Goal: Information Seeking & Learning: Check status

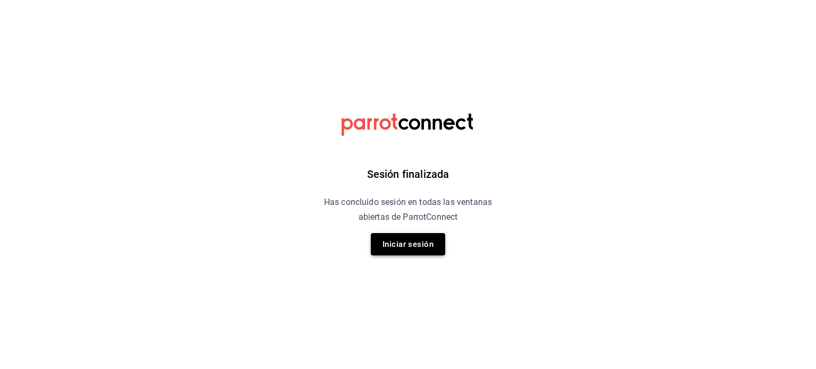
click at [416, 247] on button "Iniciar sesión" at bounding box center [408, 244] width 74 height 22
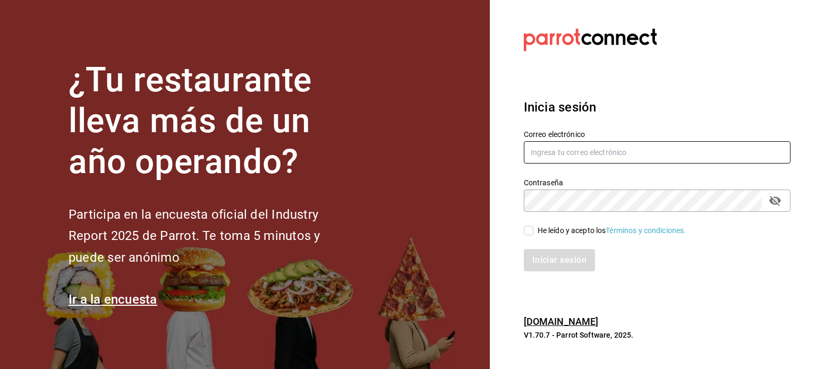
type input "[EMAIL_ADDRESS][DOMAIN_NAME]"
click at [527, 234] on input "He leído y acepto los Términos y condiciones." at bounding box center [529, 231] width 10 height 10
checkbox input "true"
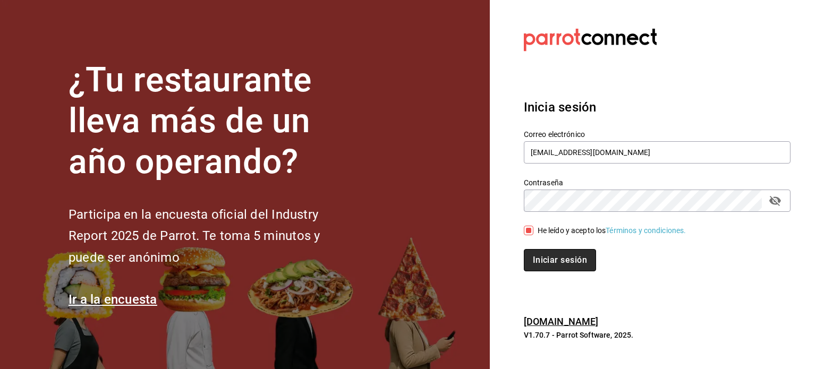
click at [538, 257] on button "Iniciar sesión" at bounding box center [560, 260] width 72 height 22
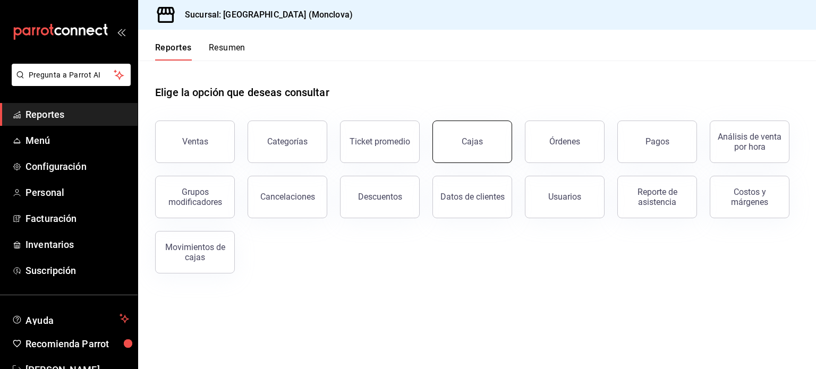
click at [476, 148] on link "Cajas" at bounding box center [473, 142] width 80 height 43
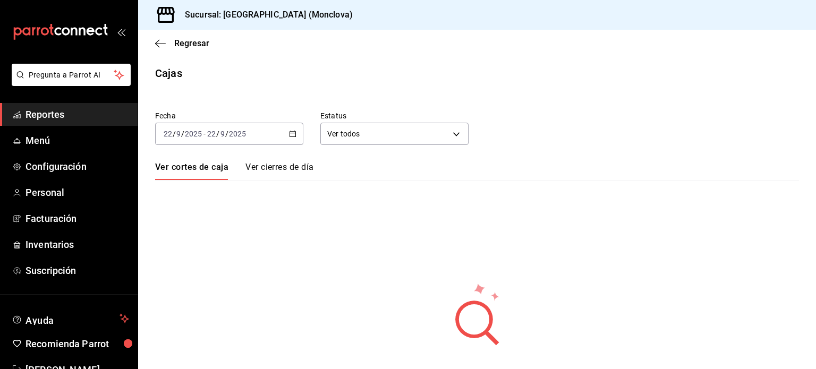
click at [289, 137] on icon "button" at bounding box center [292, 133] width 7 height 7
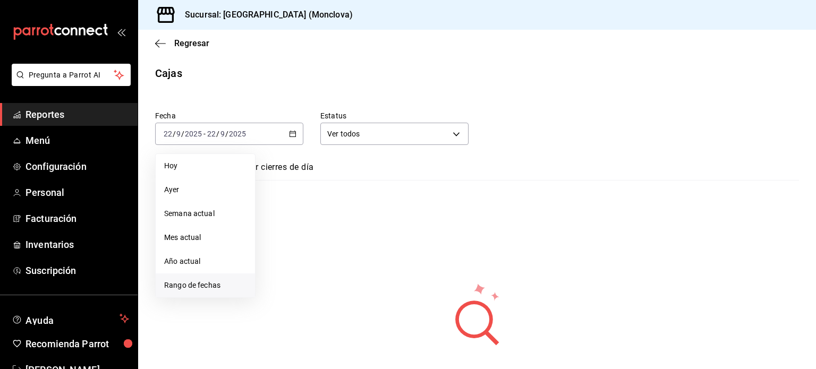
click at [188, 285] on span "Rango de fechas" at bounding box center [205, 285] width 82 height 11
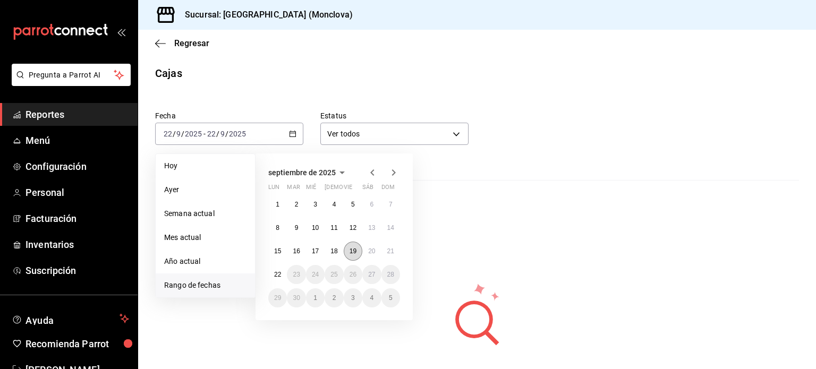
click at [344, 250] on button "19" at bounding box center [353, 251] width 19 height 19
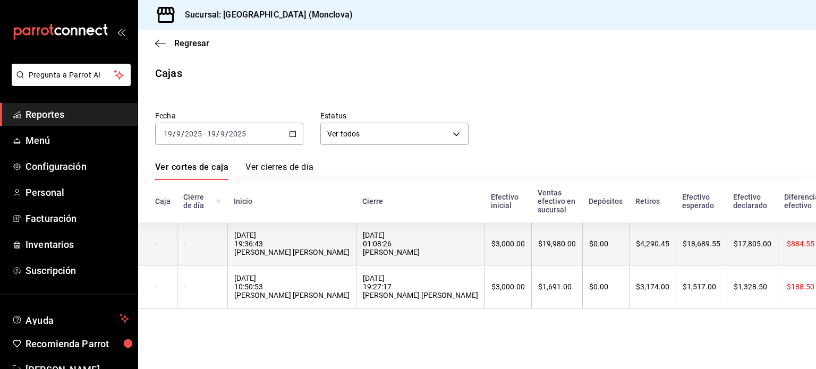
click at [271, 249] on div "[DATE] 19:36:43 [PERSON_NAME] [PERSON_NAME]" at bounding box center [291, 244] width 115 height 26
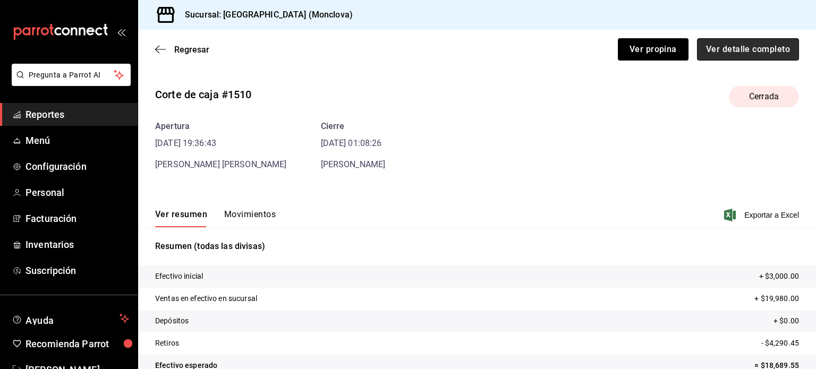
click at [721, 51] on button "Ver detalle completo" at bounding box center [748, 49] width 102 height 22
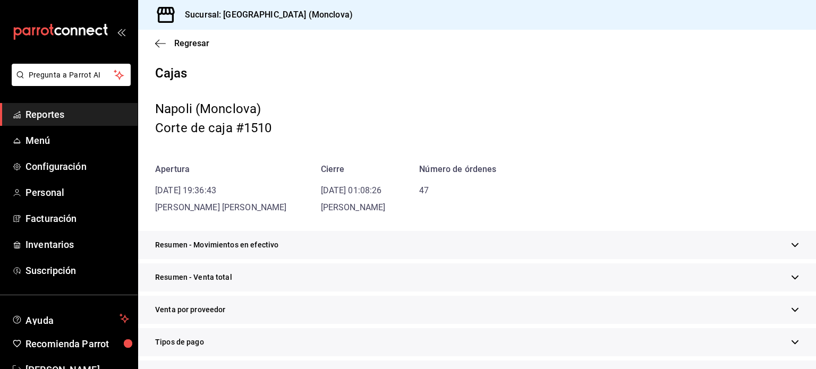
click at [791, 278] on icon "button" at bounding box center [795, 278] width 8 height 8
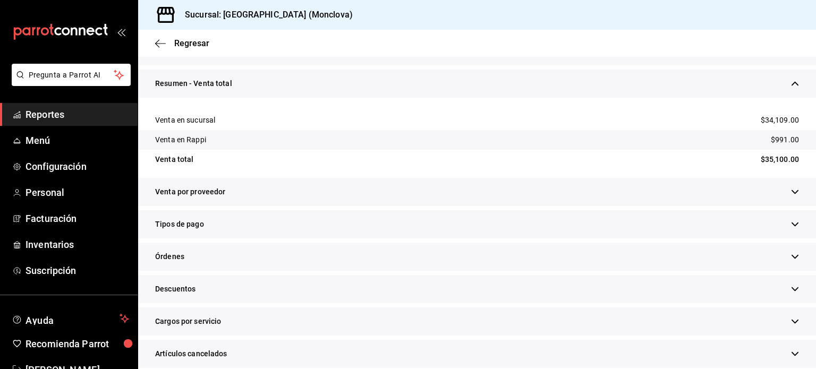
scroll to position [213, 0]
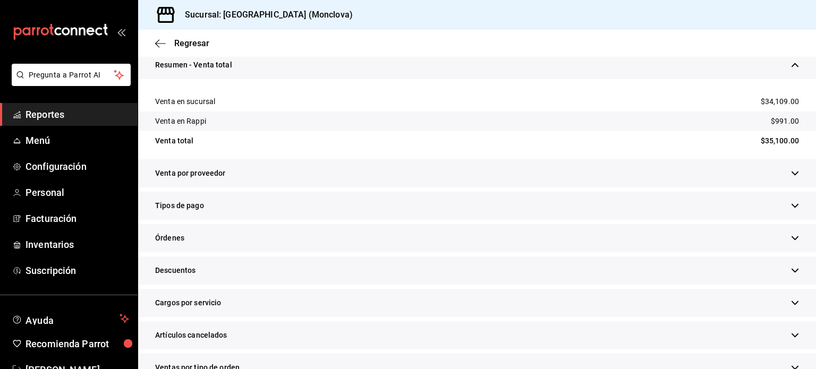
click at [780, 270] on div "Descuentos" at bounding box center [477, 271] width 678 height 28
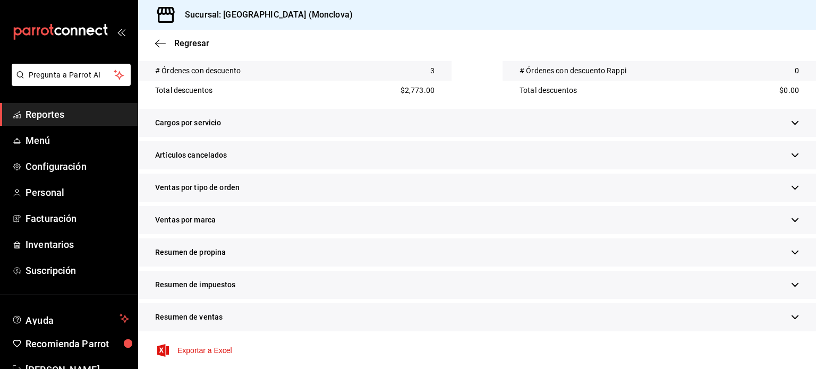
scroll to position [482, 0]
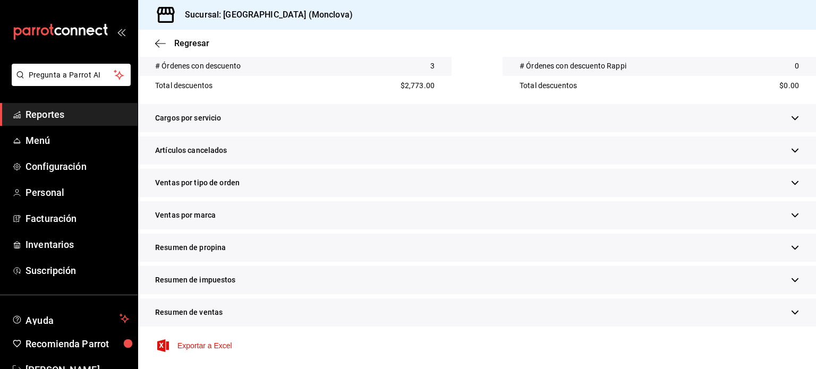
click at [234, 150] on div "Artículos cancelados" at bounding box center [477, 151] width 678 height 28
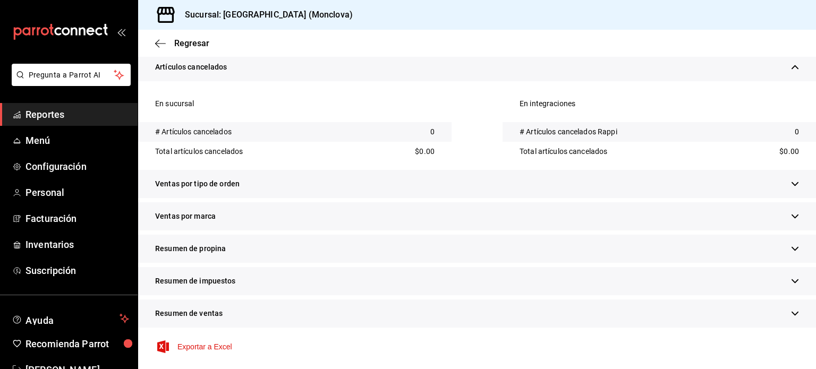
scroll to position [566, 0]
click at [239, 185] on div "Ventas por tipo de orden" at bounding box center [477, 184] width 678 height 28
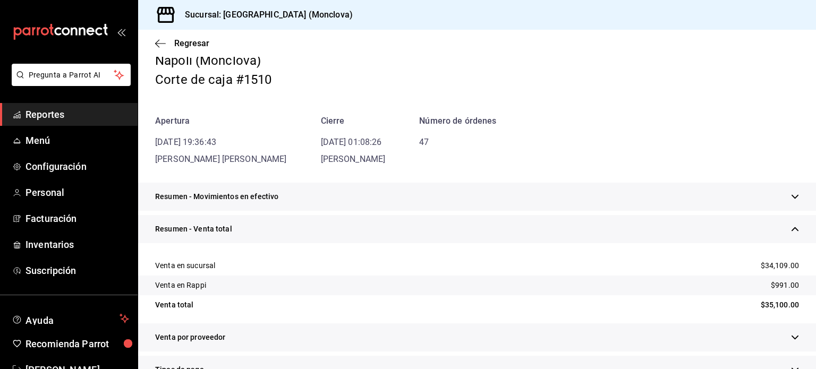
scroll to position [0, 0]
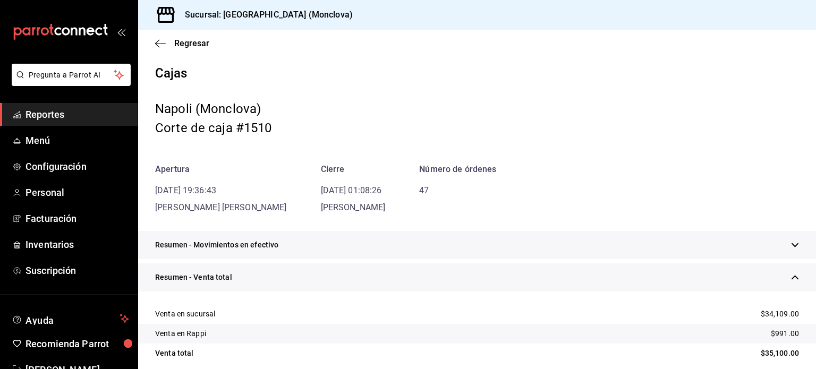
click at [183, 38] on div "Regresar" at bounding box center [477, 43] width 678 height 27
click at [185, 42] on span "Regresar" at bounding box center [191, 43] width 35 height 10
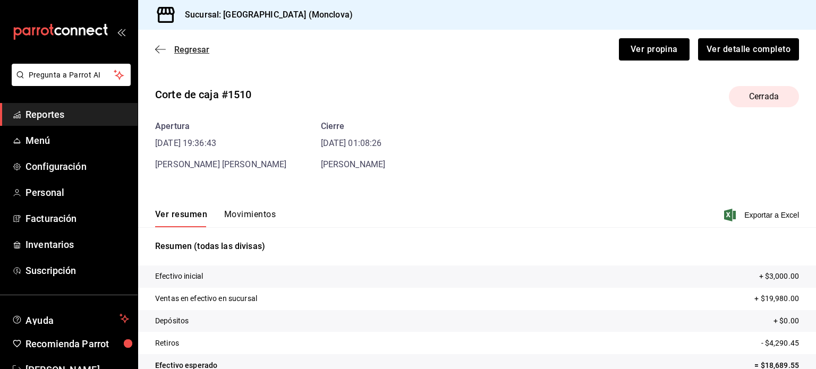
click at [187, 45] on div "Regresar Ver propina Ver detalle completo" at bounding box center [477, 49] width 678 height 39
click at [187, 52] on span "Regresar" at bounding box center [191, 50] width 35 height 10
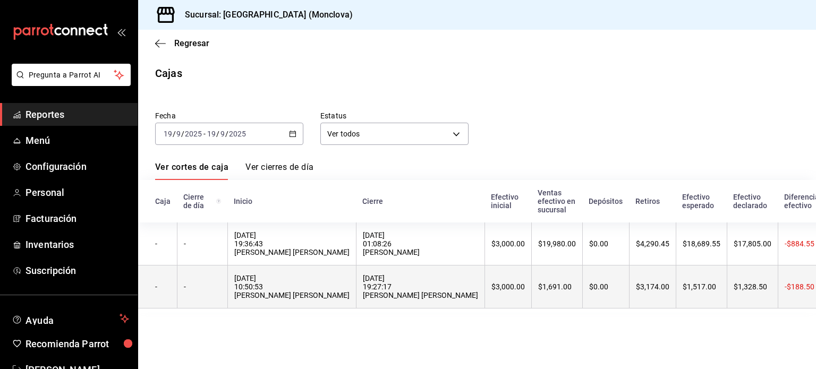
click at [308, 290] on div "19/09/2025 10:50:53 JULIANA CHAVANA CORONADO" at bounding box center [291, 287] width 115 height 26
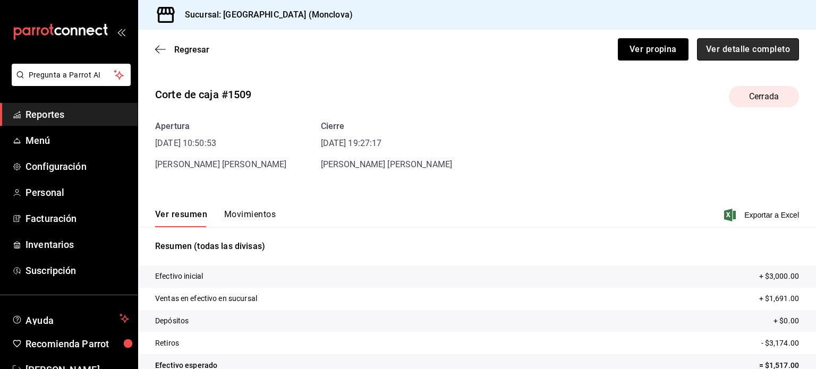
click at [737, 50] on button "Ver detalle completo" at bounding box center [748, 49] width 102 height 22
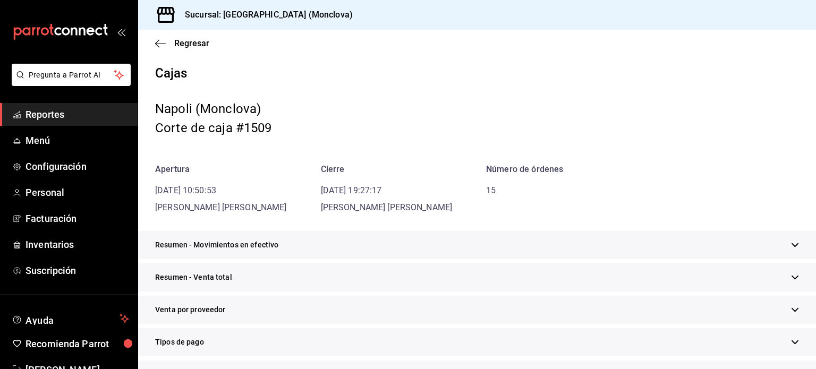
click at [779, 250] on div "Resumen - Movimientos en efectivo" at bounding box center [477, 245] width 678 height 28
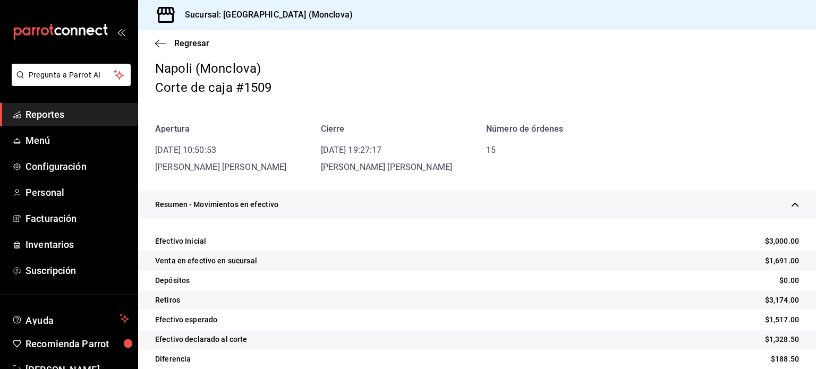
scroll to position [106, 0]
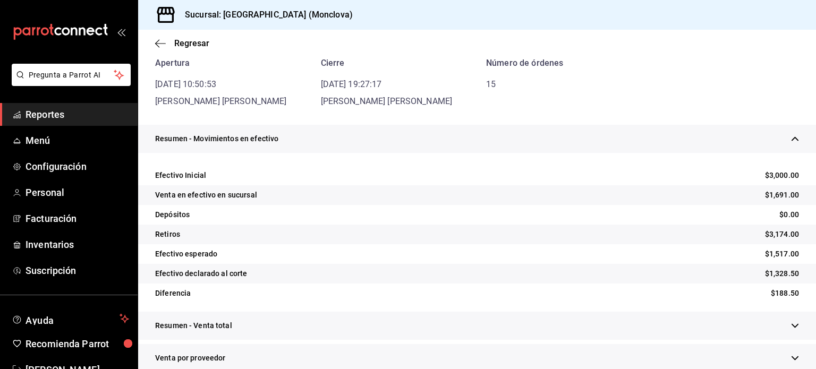
click at [185, 48] on span "Regresar" at bounding box center [191, 43] width 35 height 10
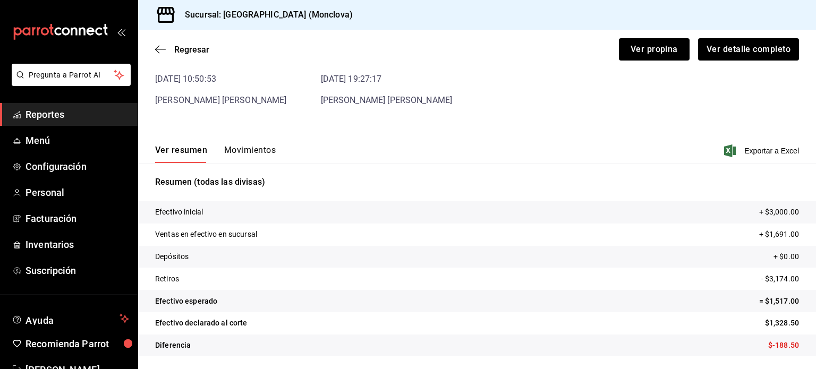
scroll to position [64, 0]
click at [751, 49] on button "Ver detalle completo" at bounding box center [748, 49] width 102 height 22
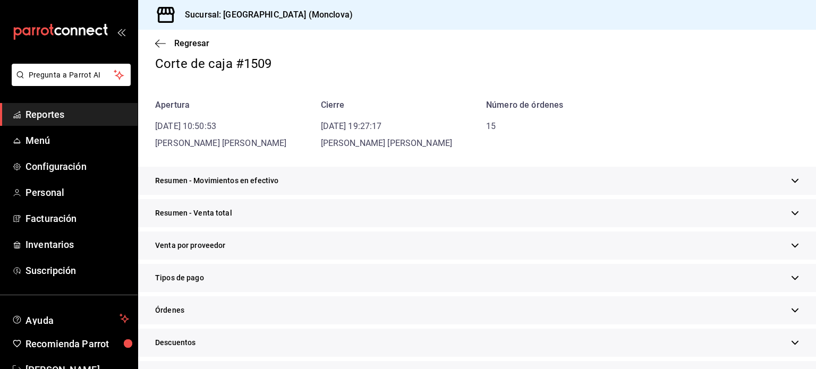
click at [793, 213] on div "Resumen - Venta total" at bounding box center [477, 213] width 678 height 28
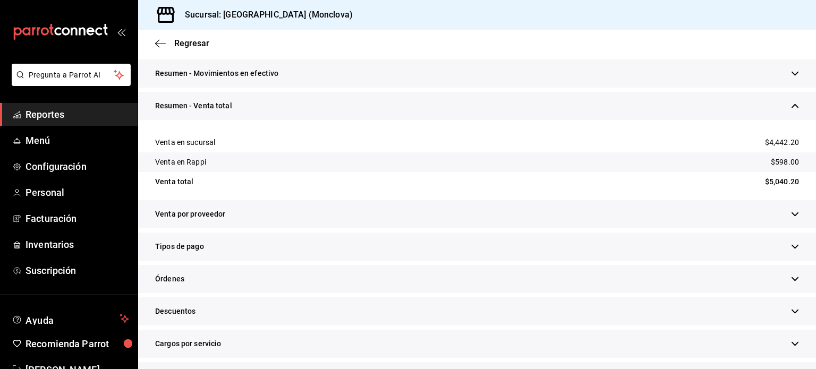
scroll to position [224, 0]
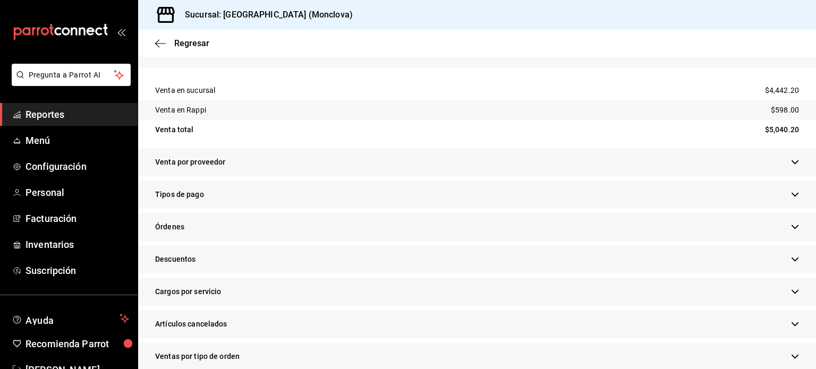
click at [793, 257] on div "Descuentos" at bounding box center [477, 260] width 678 height 28
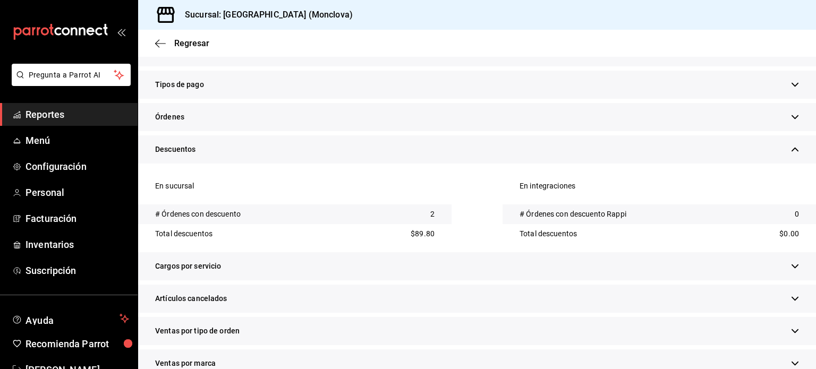
scroll to position [383, 0]
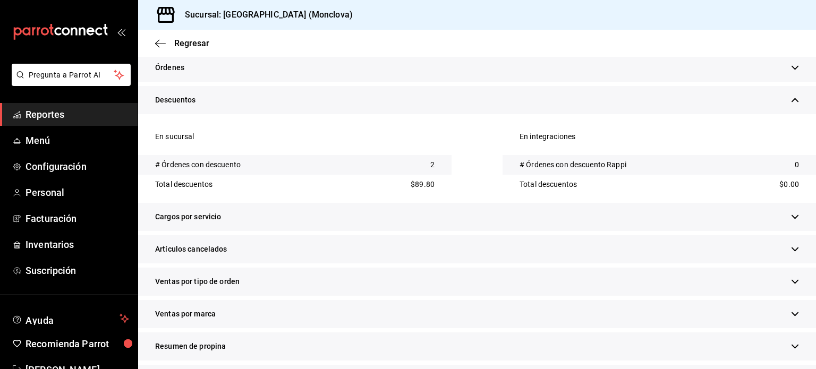
click at [782, 256] on div "Artículos cancelados" at bounding box center [477, 249] width 678 height 28
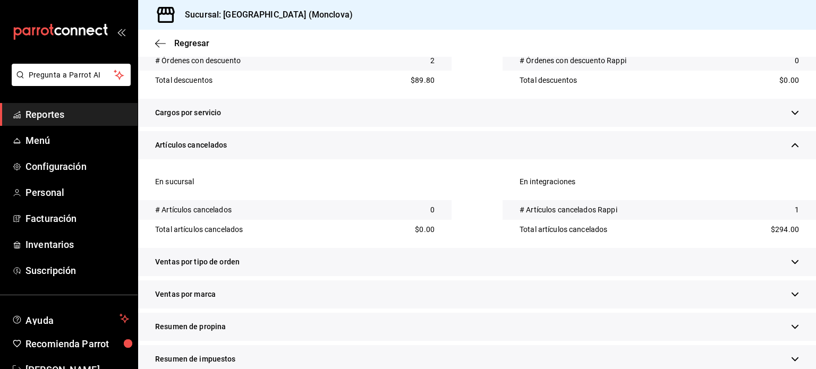
scroll to position [489, 0]
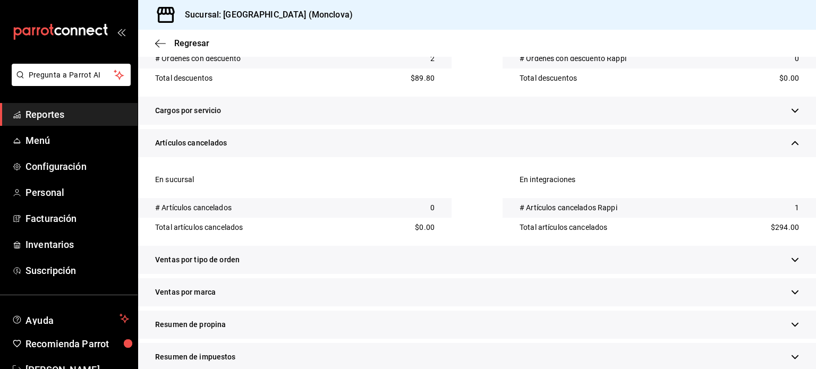
click at [791, 261] on icon "button" at bounding box center [795, 260] width 8 height 8
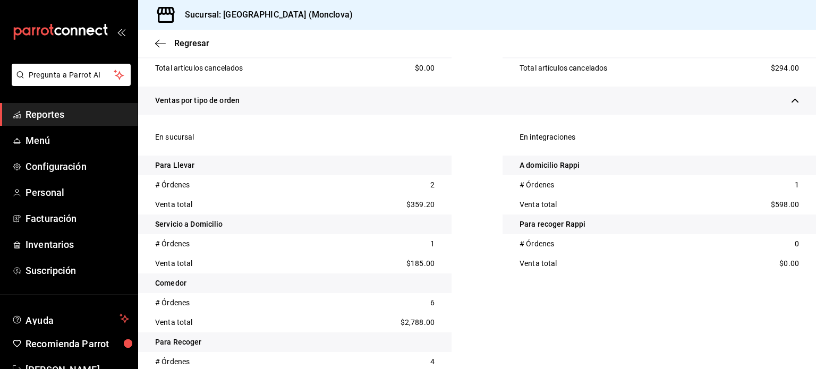
scroll to position [596, 0]
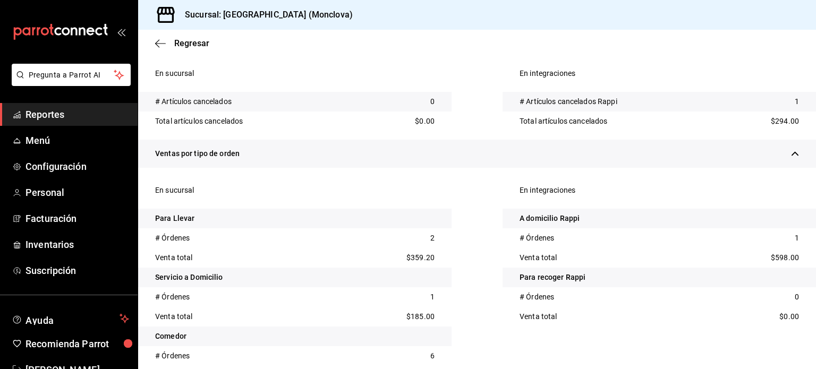
click at [183, 38] on div "Regresar" at bounding box center [477, 43] width 678 height 27
click at [183, 40] on span "Regresar" at bounding box center [191, 43] width 35 height 10
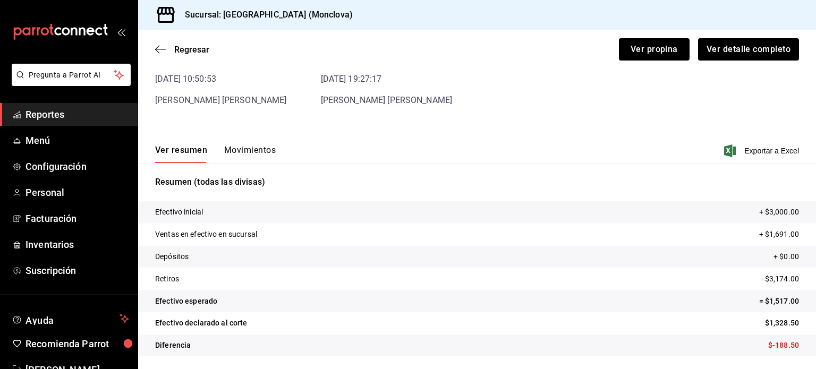
scroll to position [64, 0]
click at [185, 54] on span "Regresar" at bounding box center [191, 50] width 35 height 10
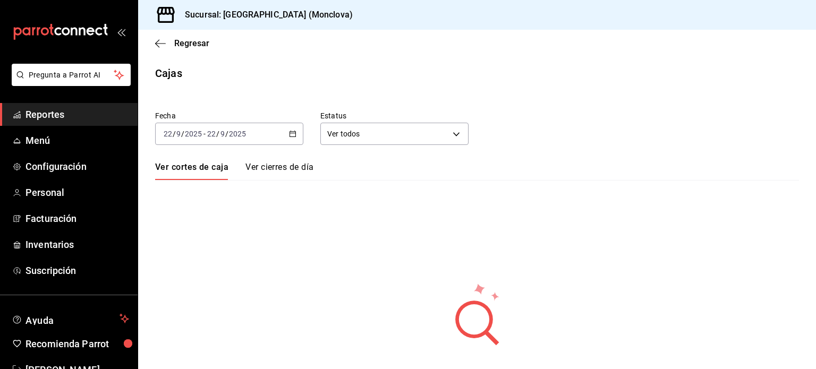
click at [291, 132] on icon "button" at bounding box center [292, 133] width 7 height 7
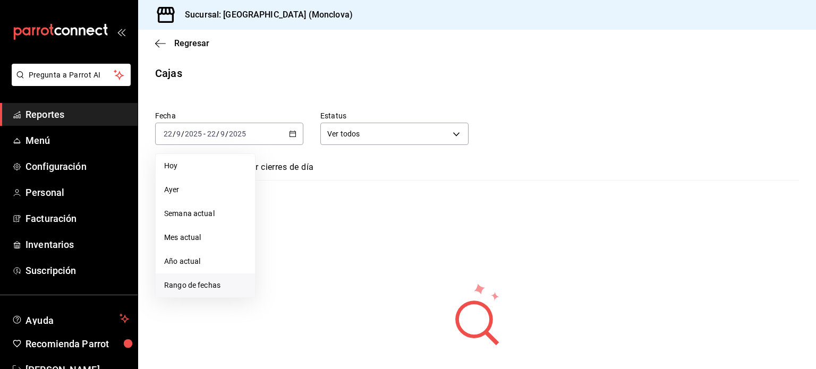
click at [215, 282] on li "Rango de fechas" at bounding box center [205, 286] width 99 height 24
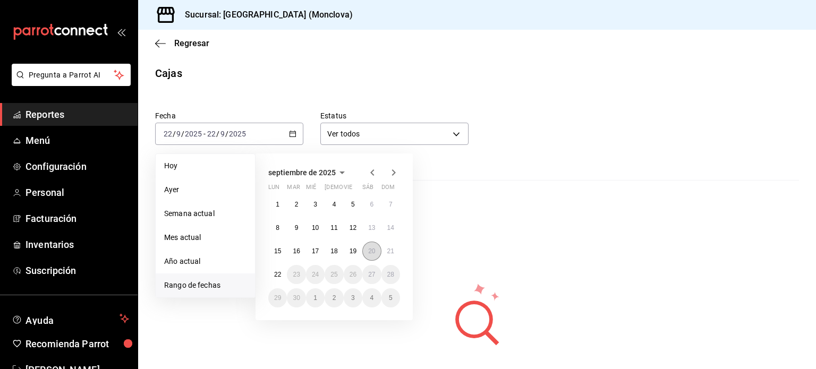
click at [377, 254] on button "20" at bounding box center [371, 251] width 19 height 19
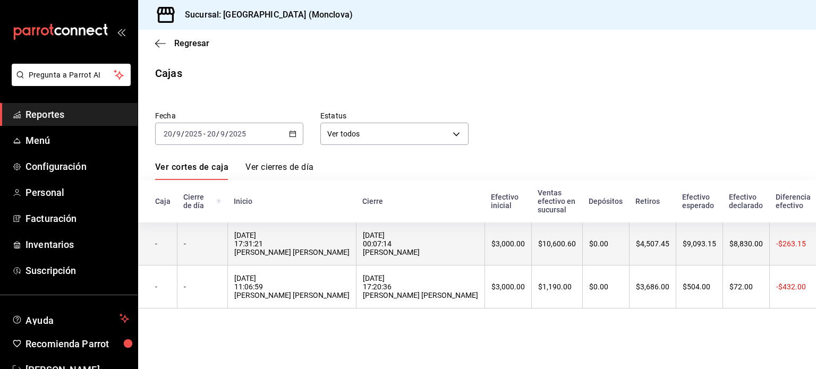
click at [321, 252] on div "20/09/2025 17:31:21 JULIANA CHAVANA CORONADO" at bounding box center [291, 244] width 115 height 26
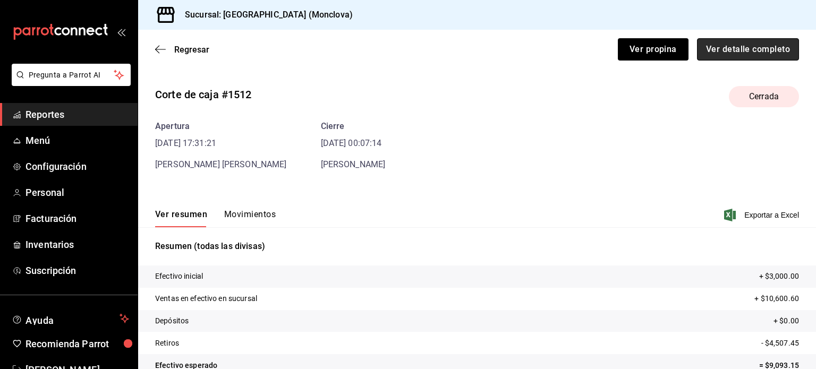
click at [706, 46] on button "Ver detalle completo" at bounding box center [748, 49] width 102 height 22
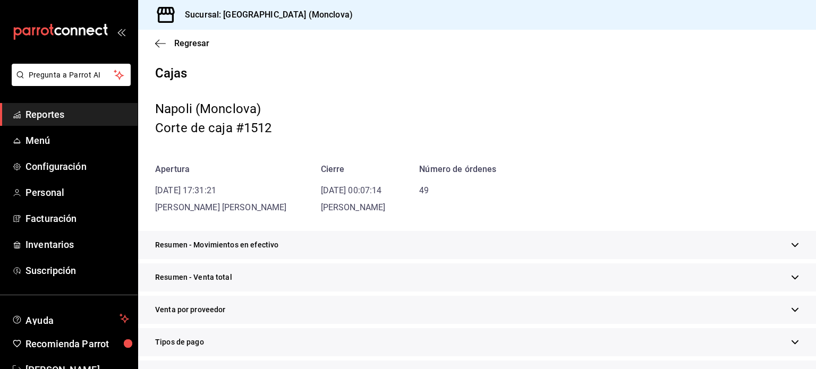
click at [783, 285] on div "Resumen - Venta total" at bounding box center [477, 278] width 678 height 28
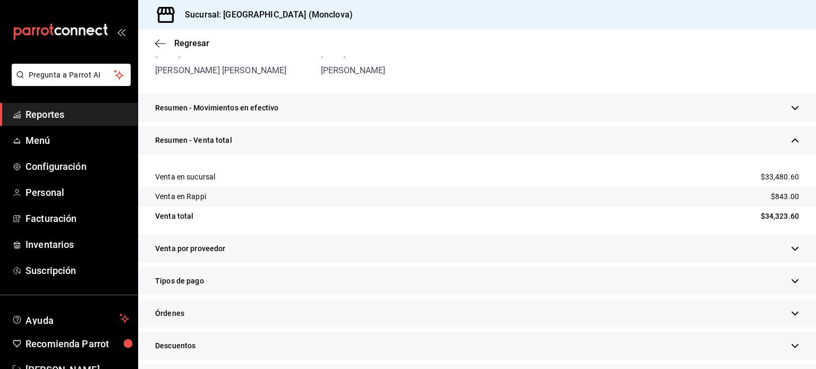
scroll to position [159, 0]
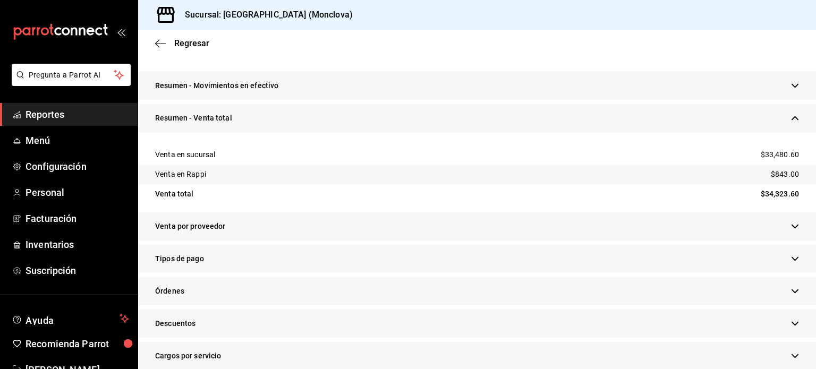
click at [791, 327] on icon "button" at bounding box center [795, 324] width 8 height 8
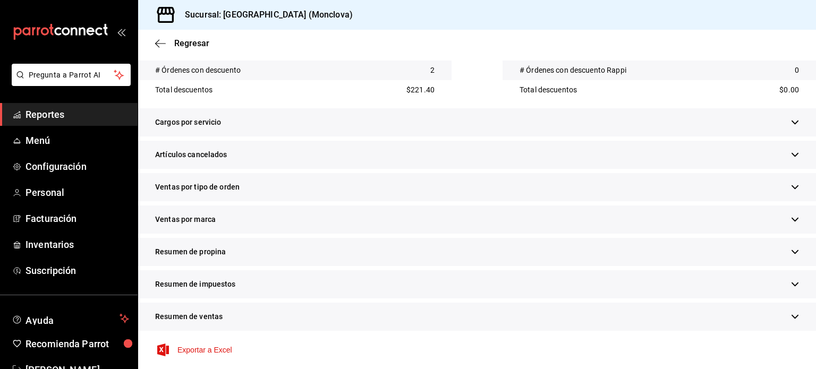
scroll to position [478, 0]
click at [452, 156] on div "Artículos cancelados" at bounding box center [477, 154] width 678 height 28
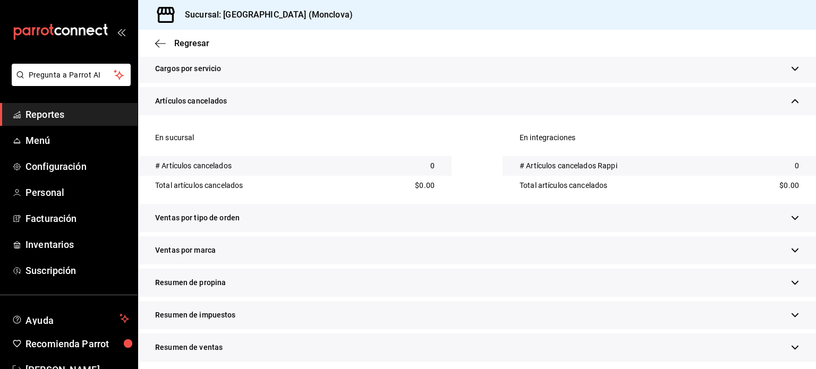
scroll to position [566, 0]
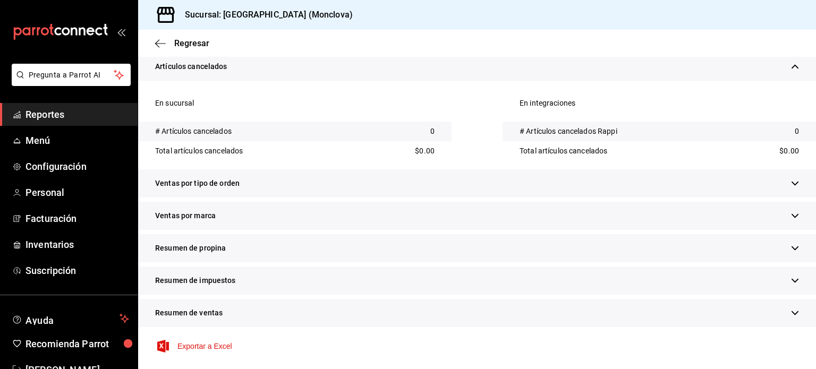
click at [469, 191] on div "Ventas por tipo de orden" at bounding box center [477, 184] width 678 height 28
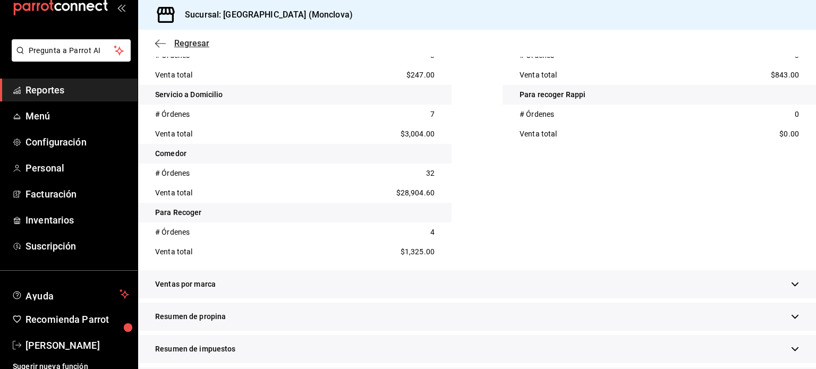
scroll to position [31, 0]
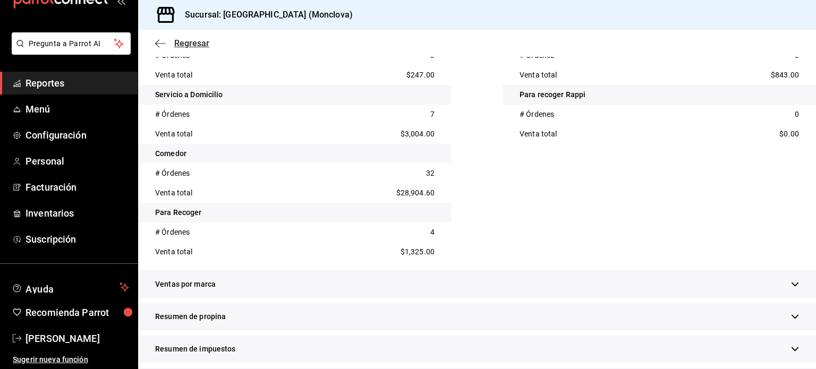
click at [199, 45] on span "Regresar" at bounding box center [191, 43] width 35 height 10
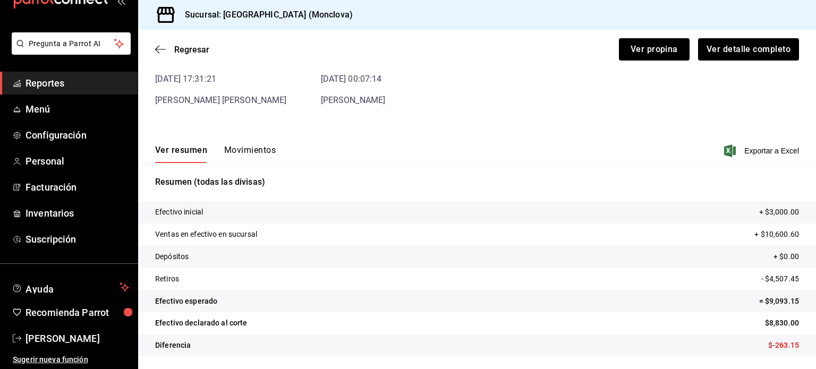
scroll to position [64, 0]
click at [194, 45] on span "Regresar" at bounding box center [191, 50] width 35 height 10
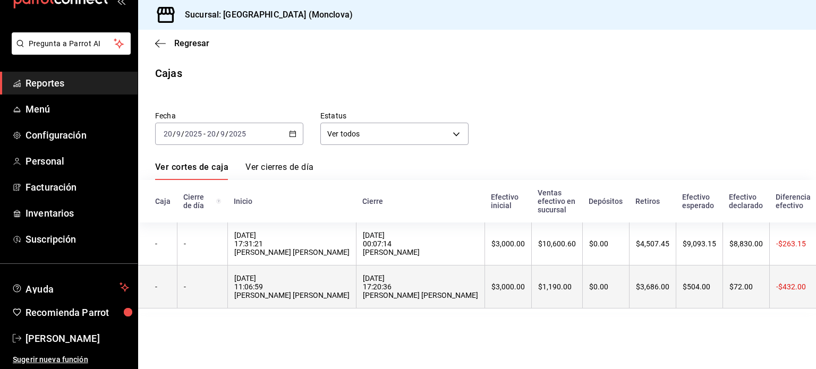
click at [273, 295] on div "20/09/2025 11:06:59 JULIANA CHAVANA CORONADO" at bounding box center [291, 287] width 115 height 26
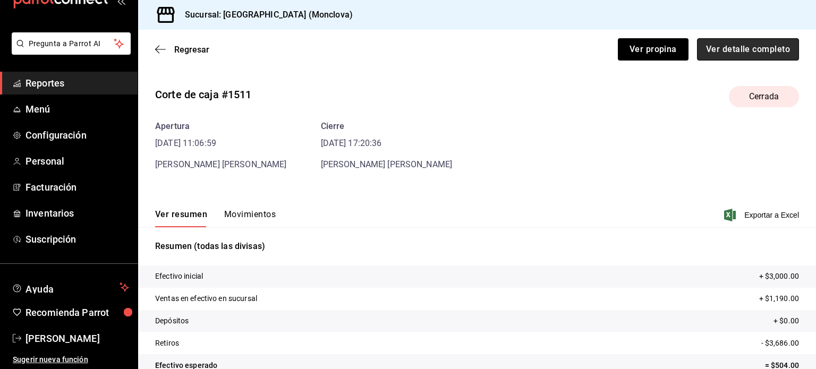
click at [725, 43] on button "Ver detalle completo" at bounding box center [748, 49] width 102 height 22
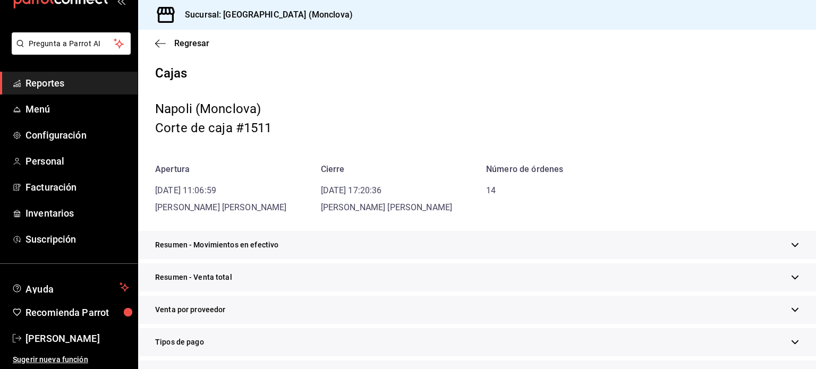
click at [780, 278] on div "Resumen - Venta total" at bounding box center [477, 278] width 678 height 28
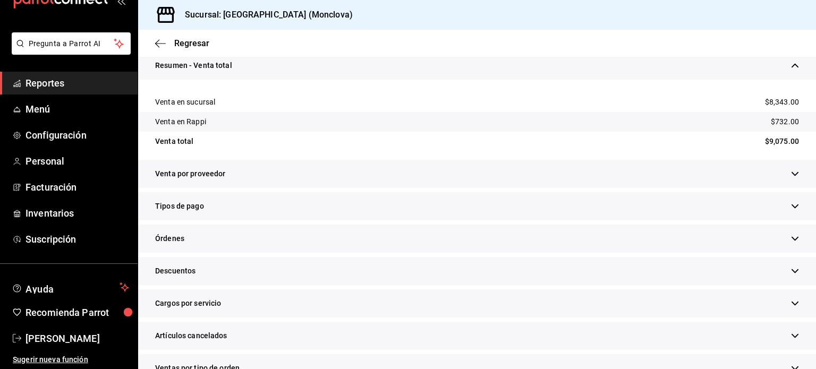
scroll to position [213, 0]
click at [782, 270] on div "Descuentos" at bounding box center [477, 271] width 678 height 28
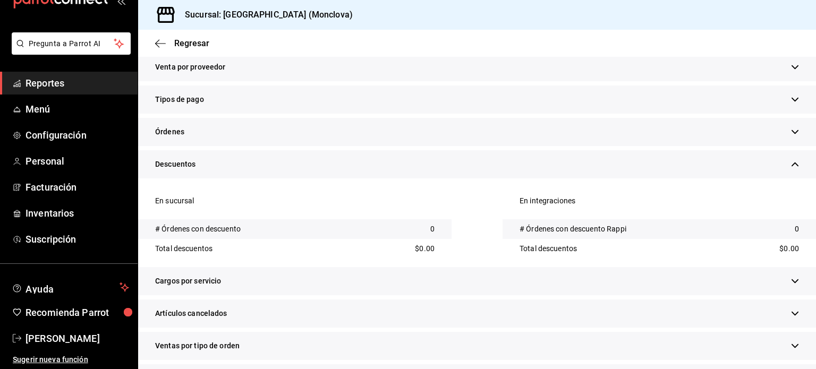
scroll to position [372, 0]
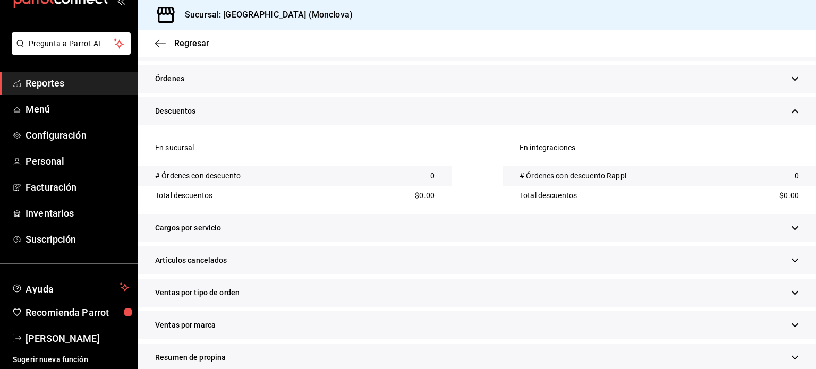
click at [789, 266] on div "Artículos cancelados" at bounding box center [477, 261] width 678 height 28
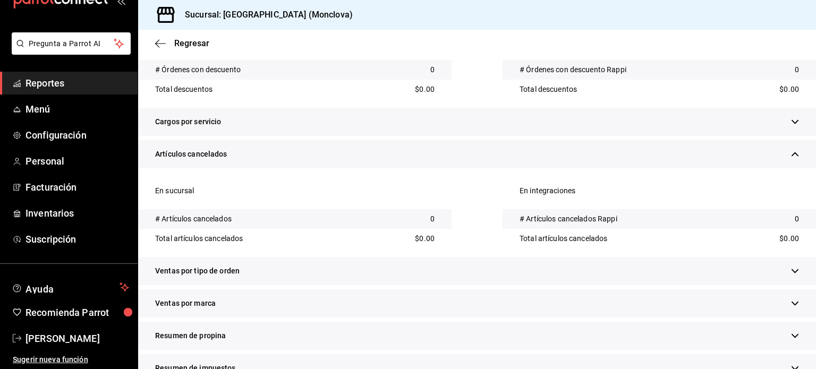
scroll to position [531, 0]
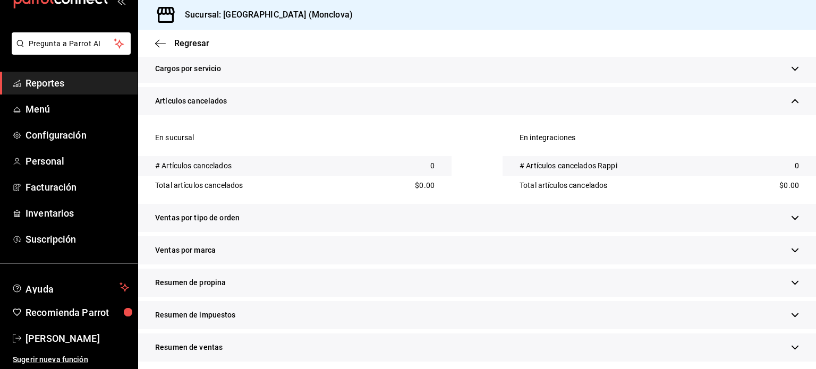
click at [782, 252] on div "Ventas por marca" at bounding box center [477, 250] width 678 height 28
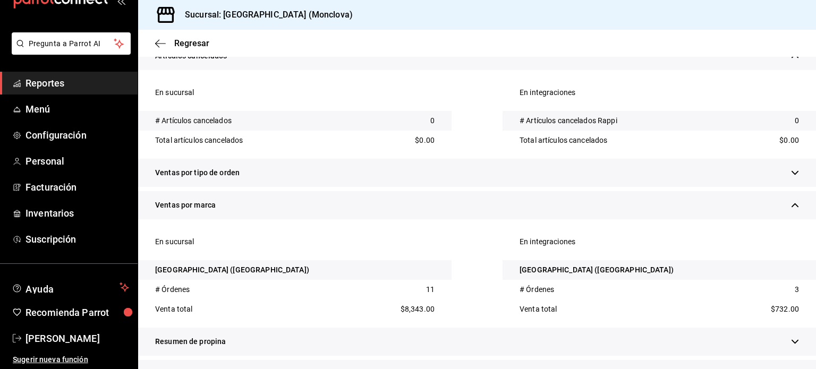
scroll to position [564, 0]
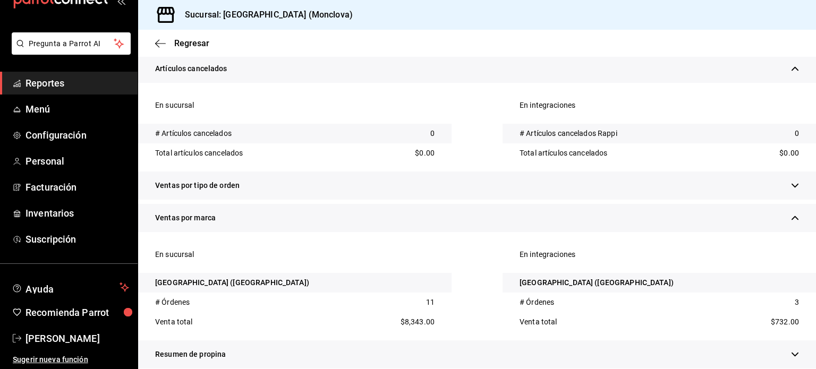
click at [774, 182] on div "Ventas por tipo de orden" at bounding box center [477, 186] width 678 height 28
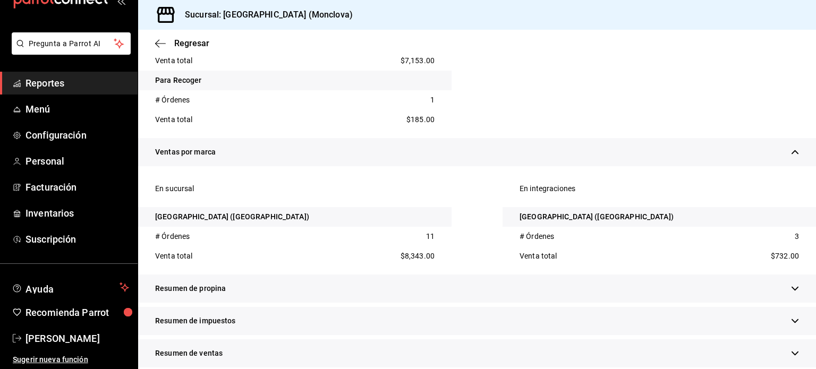
scroll to position [936, 0]
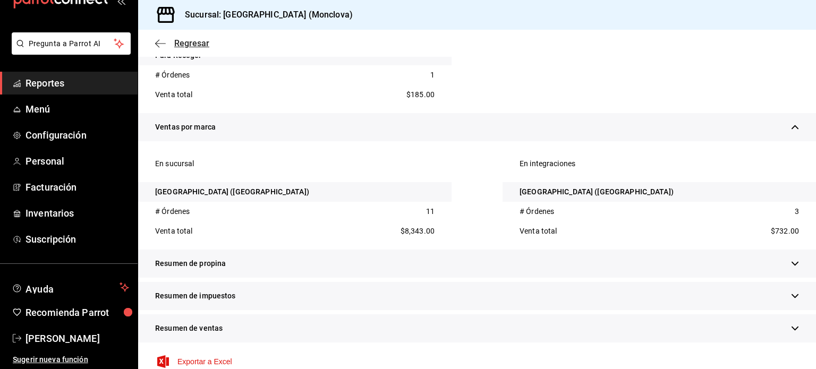
click at [187, 38] on div "Regresar" at bounding box center [477, 43] width 678 height 27
click at [187, 42] on span "Regresar" at bounding box center [191, 43] width 35 height 10
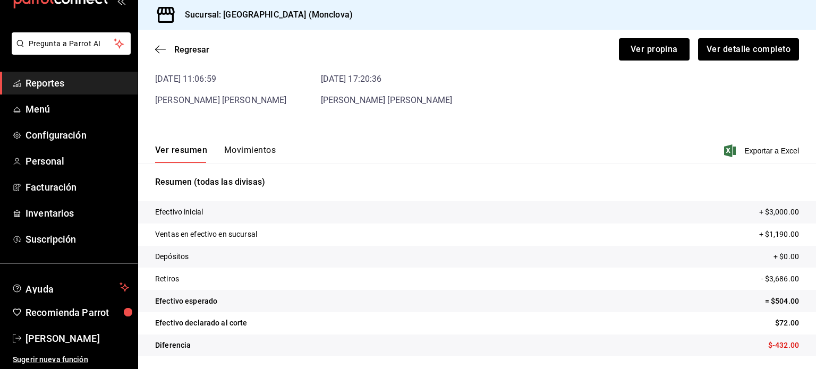
scroll to position [64, 0]
click at [190, 50] on span "Regresar" at bounding box center [191, 50] width 35 height 10
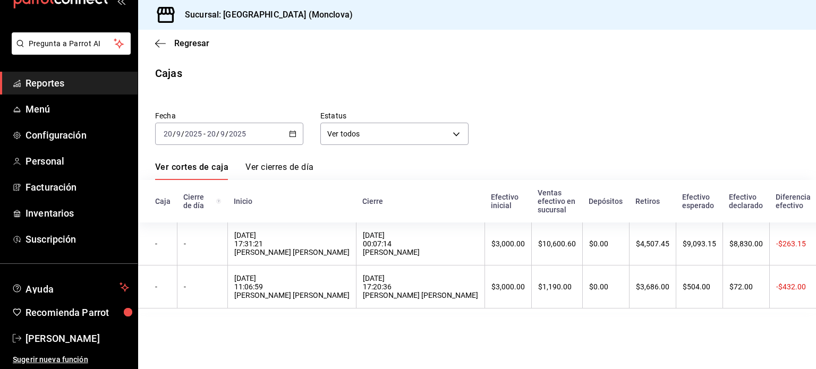
click at [290, 134] on \(Stroke\) "button" at bounding box center [293, 134] width 6 height 6
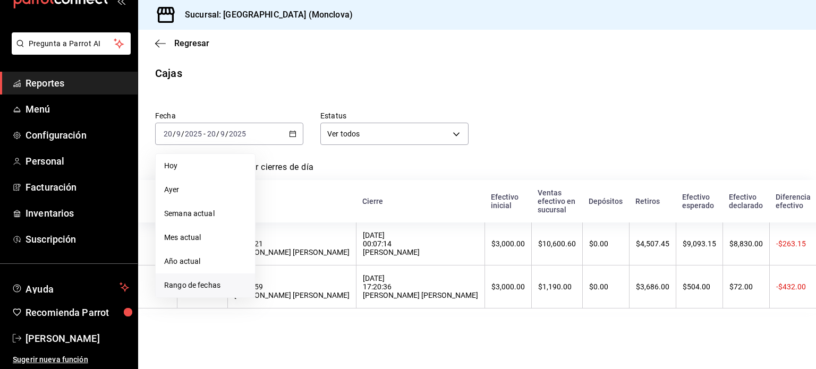
click at [194, 289] on span "Rango de fechas" at bounding box center [205, 285] width 82 height 11
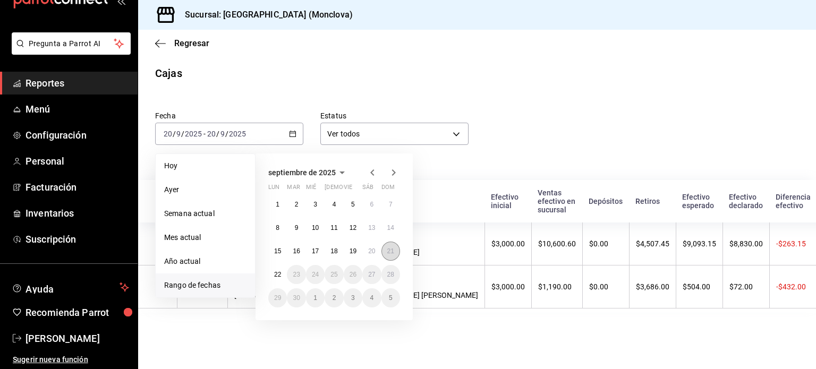
click at [393, 252] on abbr "21" at bounding box center [390, 251] width 7 height 7
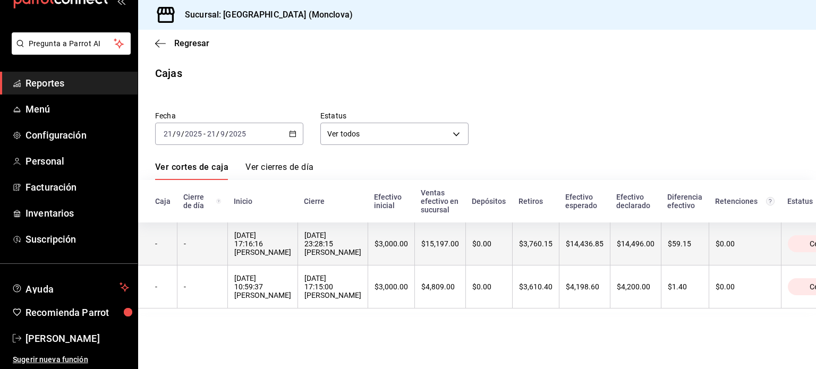
click at [304, 252] on div "21/09/2025 23:28:15 ESTRELLA VARGAS GUERRERO" at bounding box center [332, 244] width 57 height 26
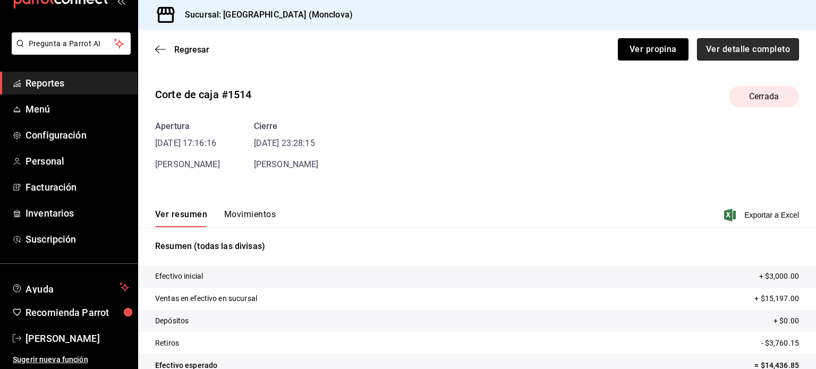
click at [777, 51] on button "Ver detalle completo" at bounding box center [748, 49] width 102 height 22
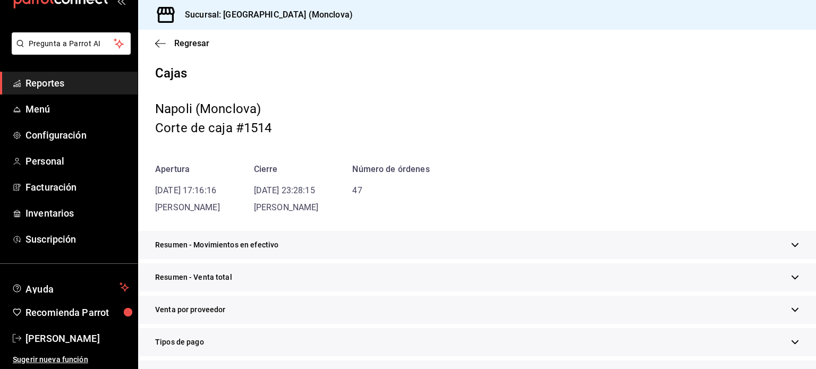
click at [792, 276] on icon "button" at bounding box center [795, 278] width 7 height 4
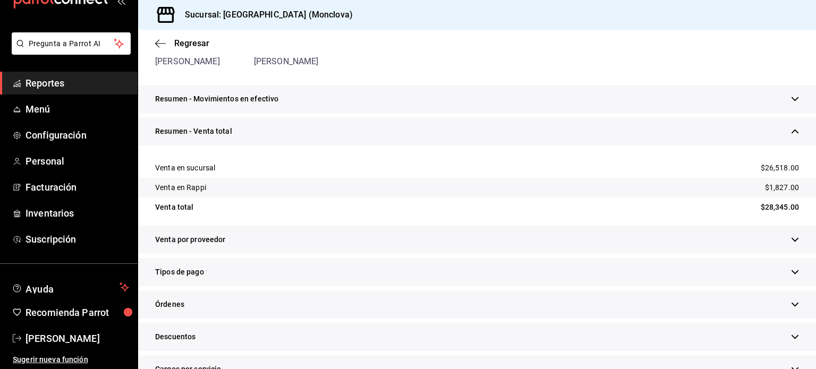
scroll to position [213, 0]
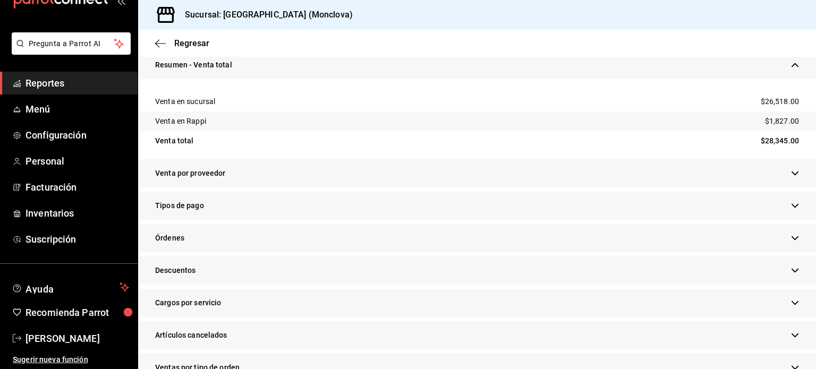
click at [772, 238] on div "Órdenes" at bounding box center [477, 238] width 678 height 28
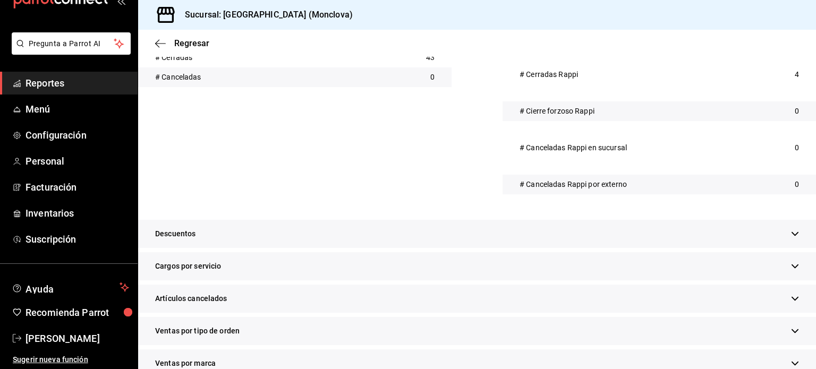
scroll to position [478, 0]
click at [791, 239] on button "button" at bounding box center [795, 233] width 8 height 11
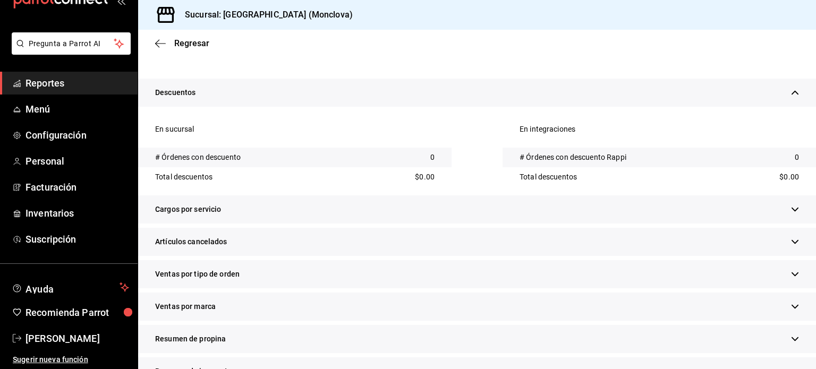
scroll to position [638, 0]
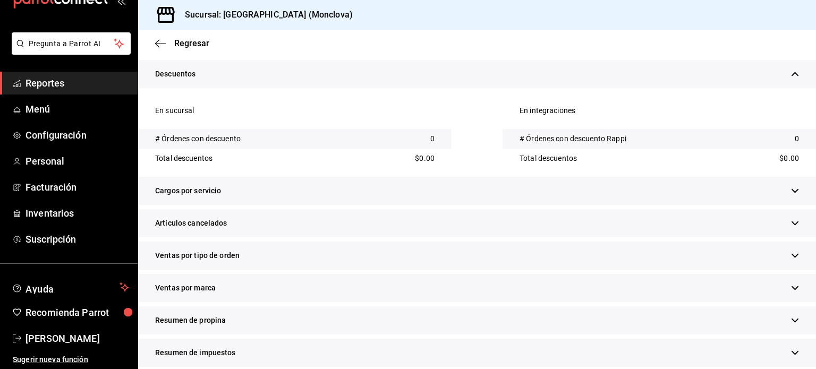
click at [795, 229] on div "Artículos cancelados" at bounding box center [477, 223] width 678 height 28
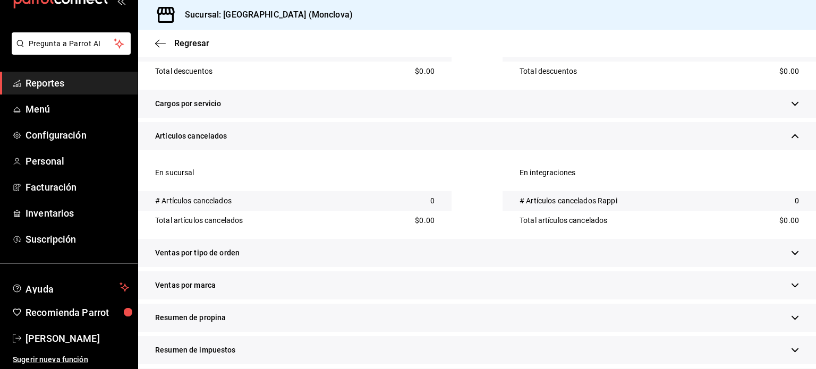
scroll to position [744, 0]
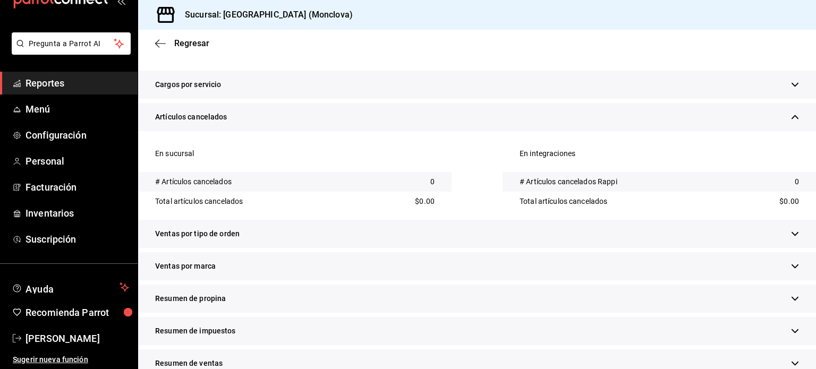
click at [784, 246] on div "Ventas por tipo de orden" at bounding box center [477, 234] width 678 height 28
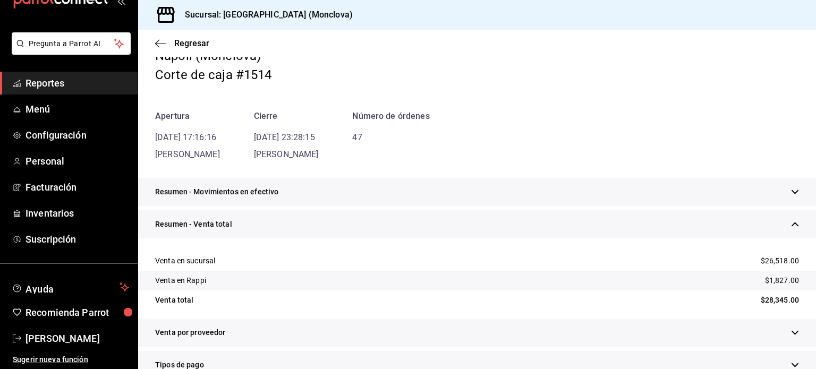
scroll to position [0, 0]
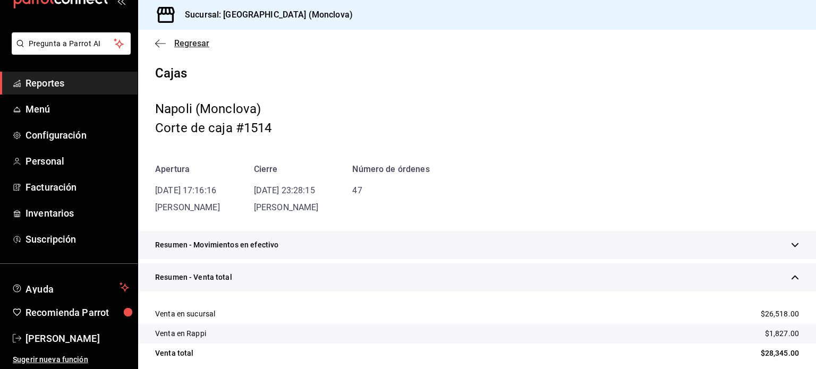
click at [192, 42] on span "Regresar" at bounding box center [191, 43] width 35 height 10
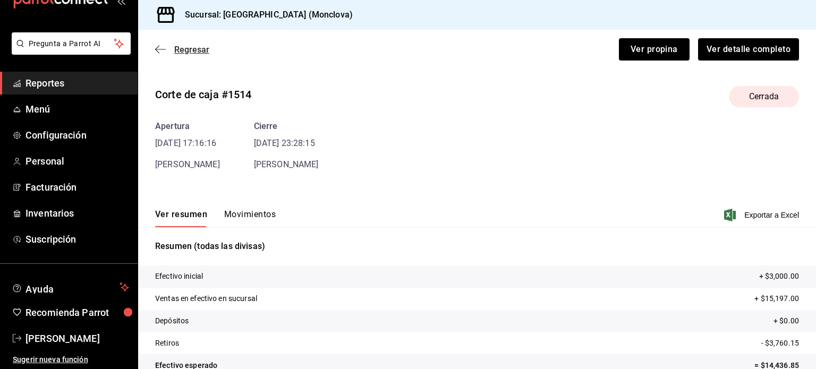
click at [191, 54] on span "Regresar" at bounding box center [191, 50] width 35 height 10
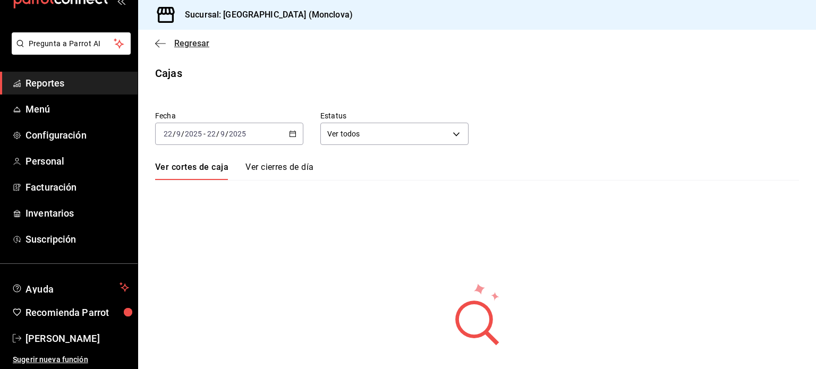
click at [196, 44] on span "Regresar" at bounding box center [191, 43] width 35 height 10
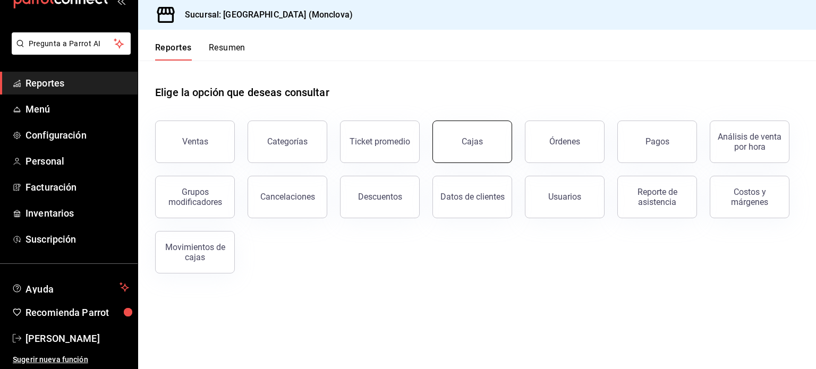
click at [461, 143] on link "Cajas" at bounding box center [473, 142] width 80 height 43
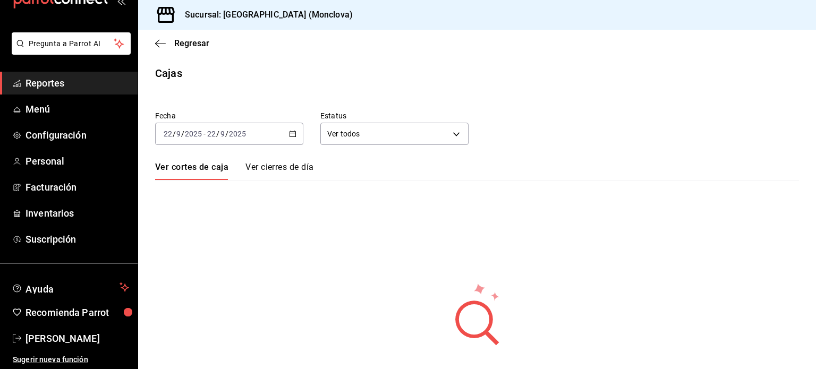
click at [293, 134] on icon "button" at bounding box center [292, 133] width 7 height 7
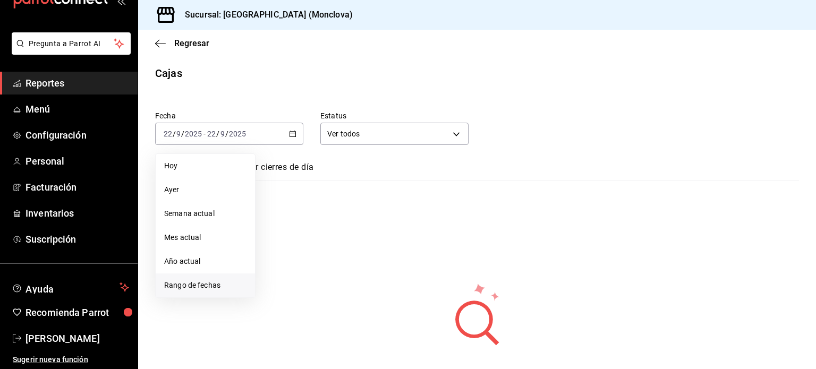
click at [227, 284] on span "Rango de fechas" at bounding box center [205, 285] width 82 height 11
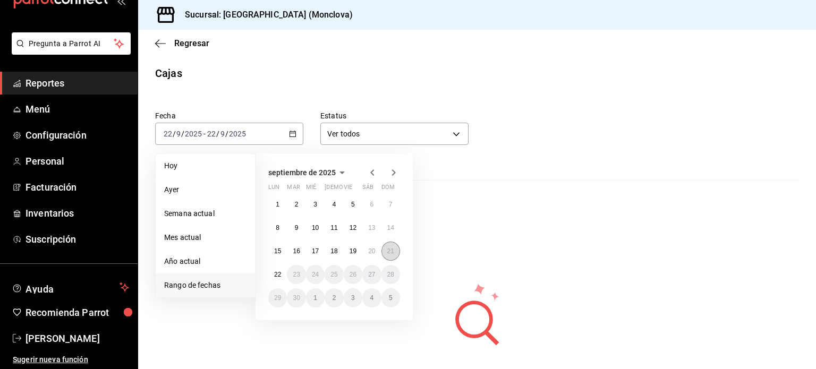
click at [391, 251] on abbr "21" at bounding box center [390, 251] width 7 height 7
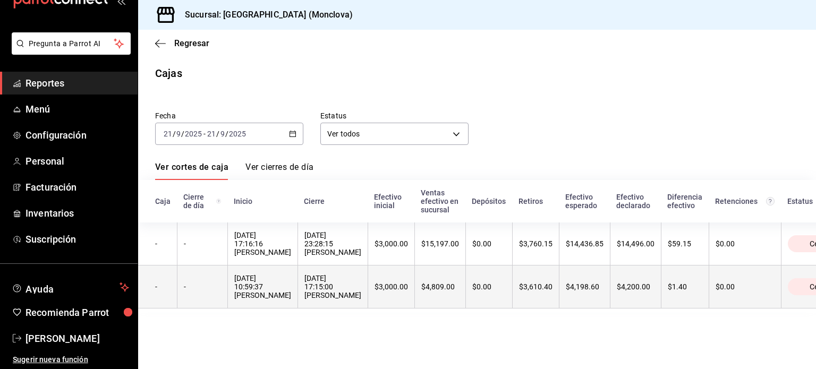
click at [304, 300] on div "21/09/2025 17:15:00 Fatima Ramos" at bounding box center [332, 287] width 57 height 26
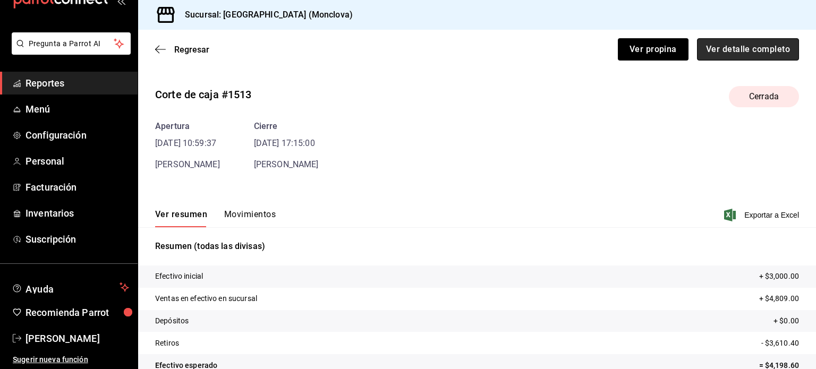
click at [752, 57] on button "Ver detalle completo" at bounding box center [748, 49] width 102 height 22
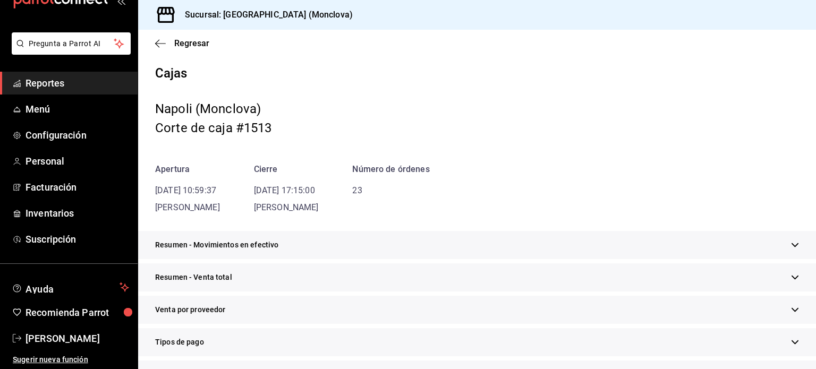
click at [791, 282] on button "button" at bounding box center [795, 277] width 8 height 11
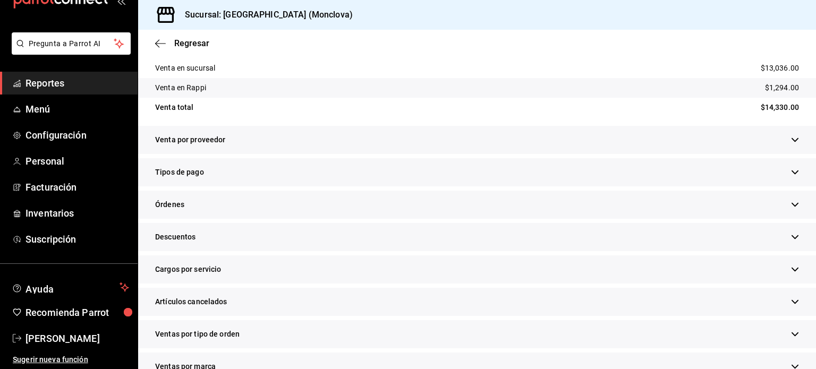
scroll to position [266, 0]
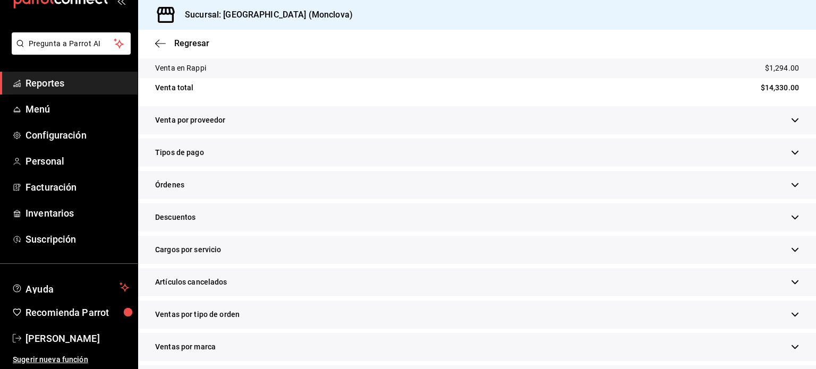
click at [215, 191] on div "Órdenes" at bounding box center [477, 185] width 678 height 28
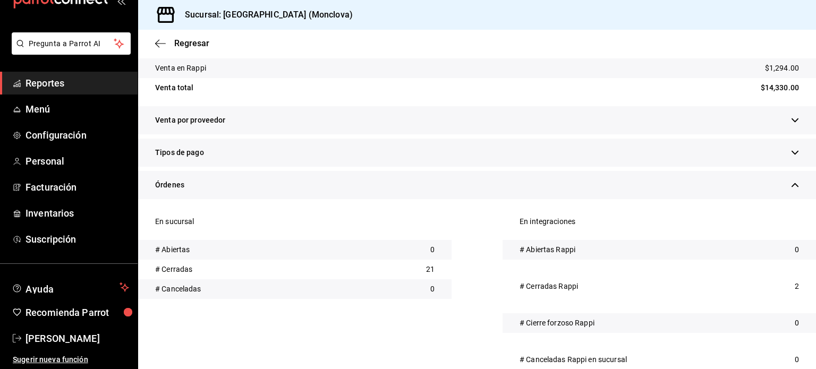
click at [201, 188] on div "Órdenes" at bounding box center [477, 185] width 678 height 28
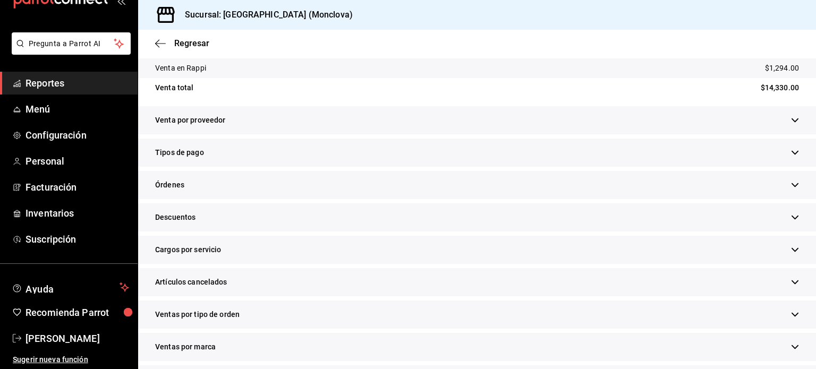
click at [234, 220] on div "Descuentos" at bounding box center [477, 218] width 678 height 28
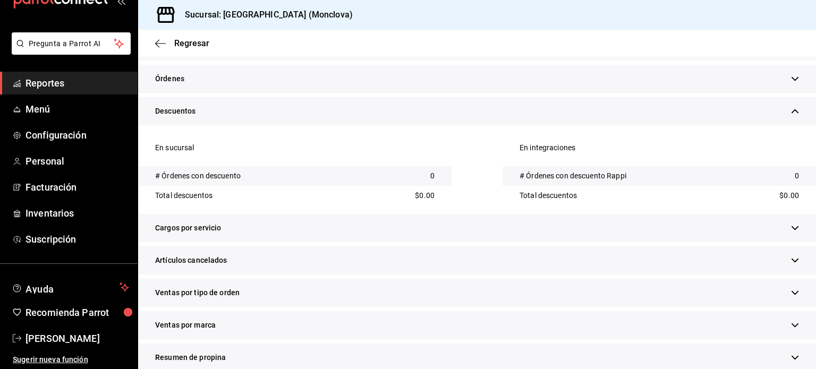
scroll to position [425, 0]
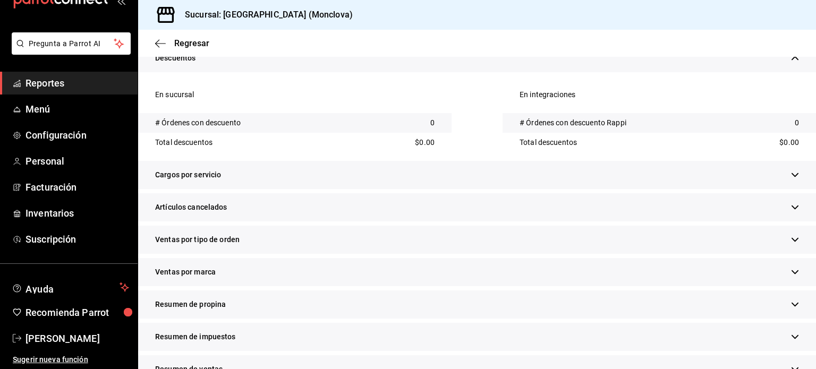
click at [217, 210] on span "Artículos cancelados" at bounding box center [191, 207] width 72 height 11
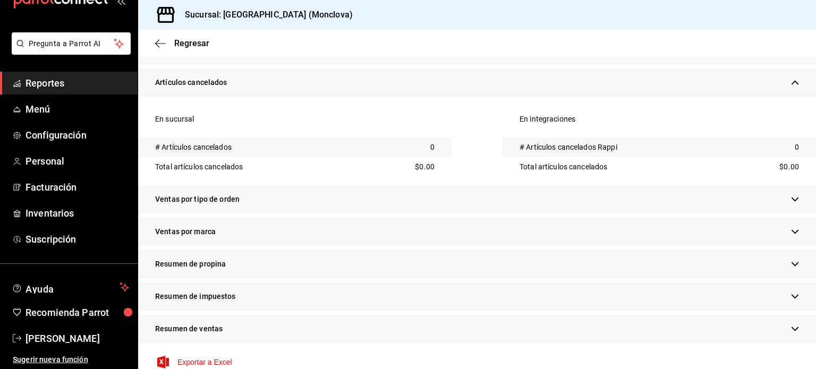
scroll to position [566, 0]
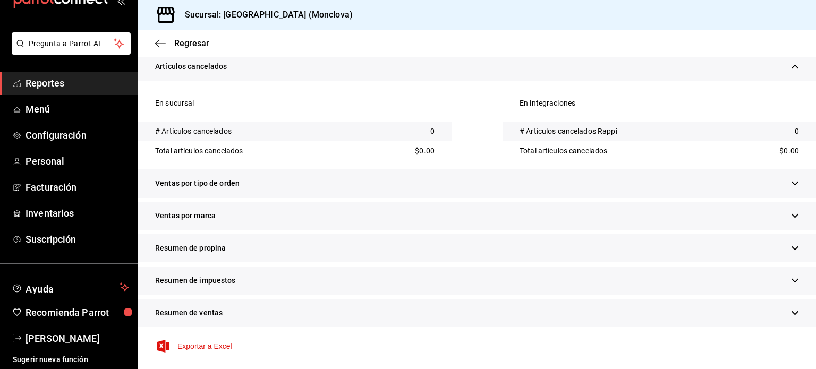
click at [234, 187] on span "Ventas por tipo de orden" at bounding box center [197, 183] width 84 height 11
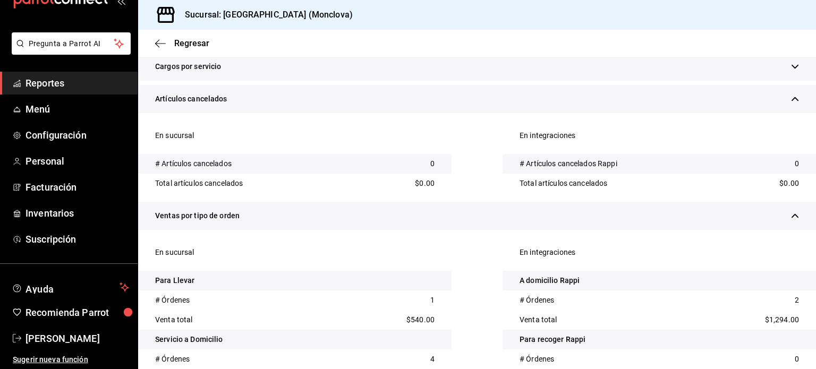
scroll to position [513, 0]
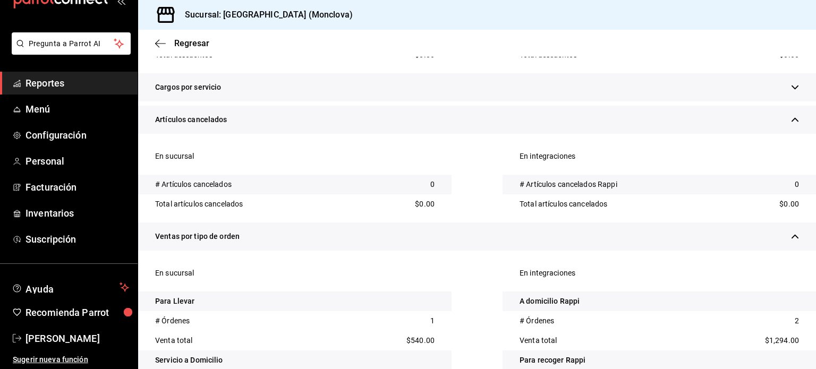
click at [188, 48] on div "Regresar" at bounding box center [477, 43] width 678 height 27
click at [188, 42] on span "Regresar" at bounding box center [191, 43] width 35 height 10
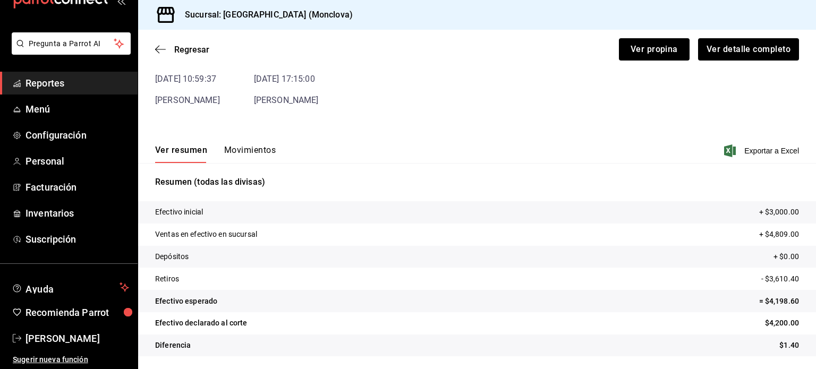
scroll to position [64, 0]
